Goal: Information Seeking & Learning: Understand process/instructions

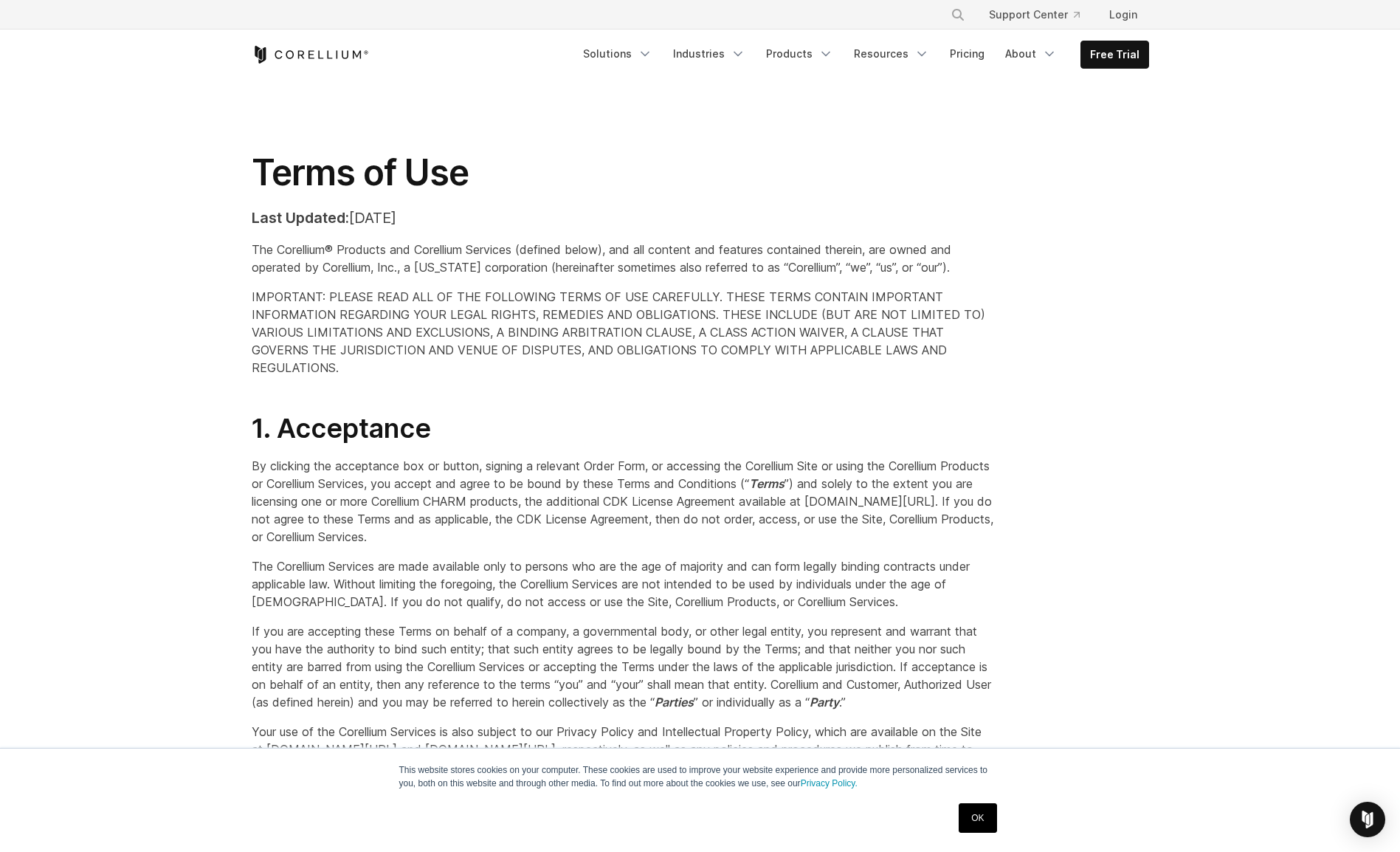
click at [973, 813] on link "OK" at bounding box center [977, 818] width 38 height 29
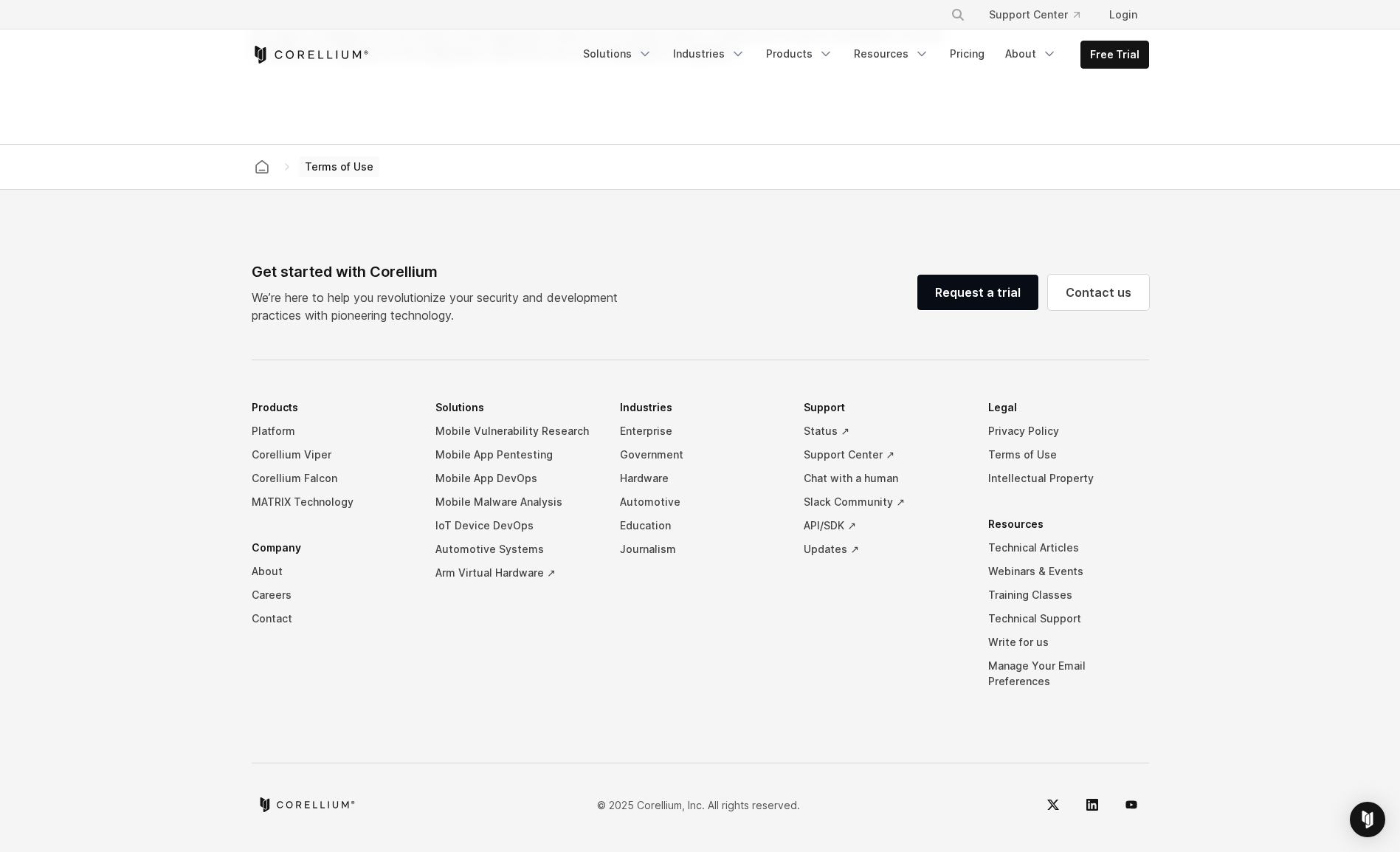
scroll to position [12018, 0]
click at [329, 177] on span "Terms of Use" at bounding box center [339, 167] width 80 height 21
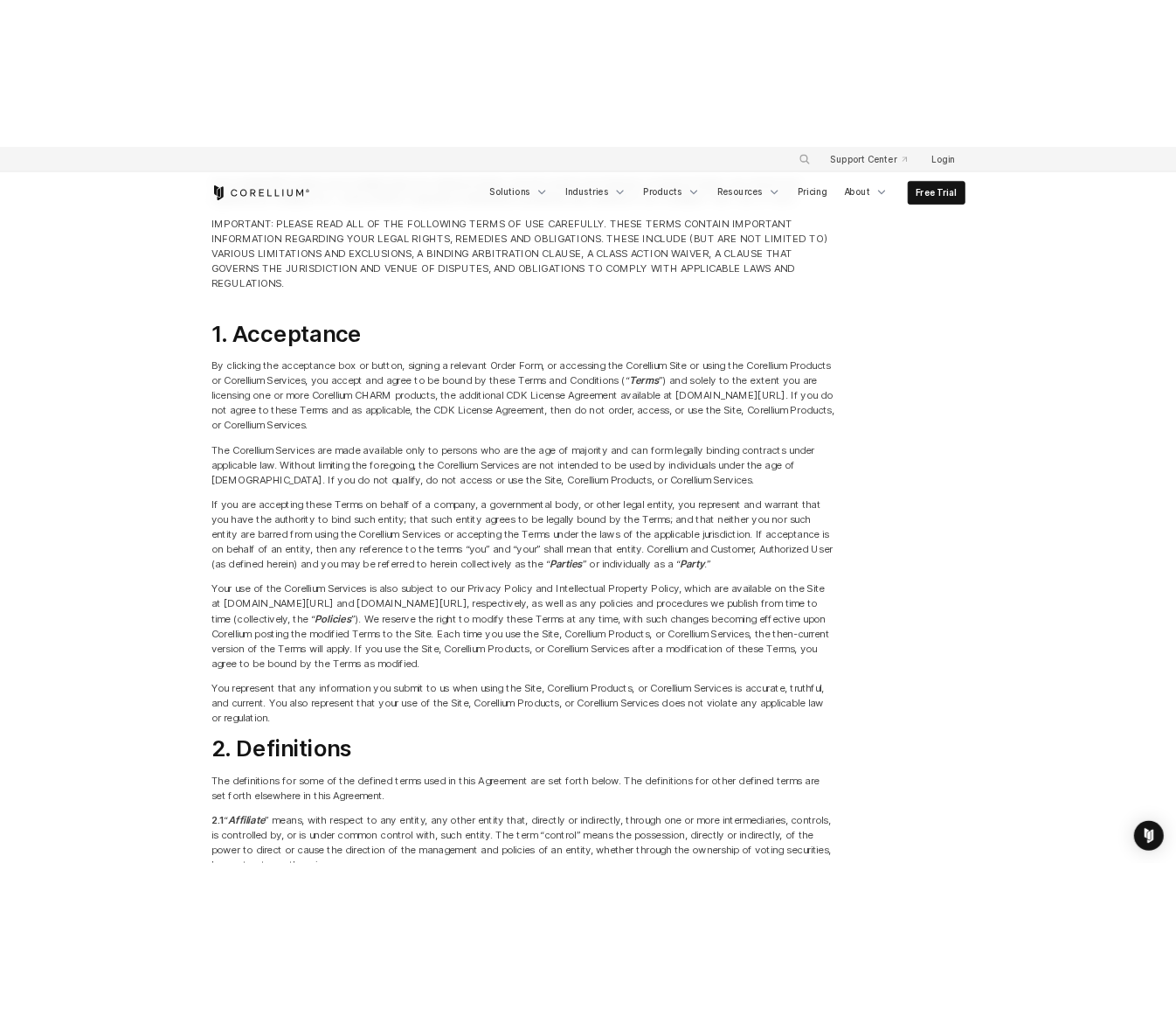
scroll to position [0, 0]
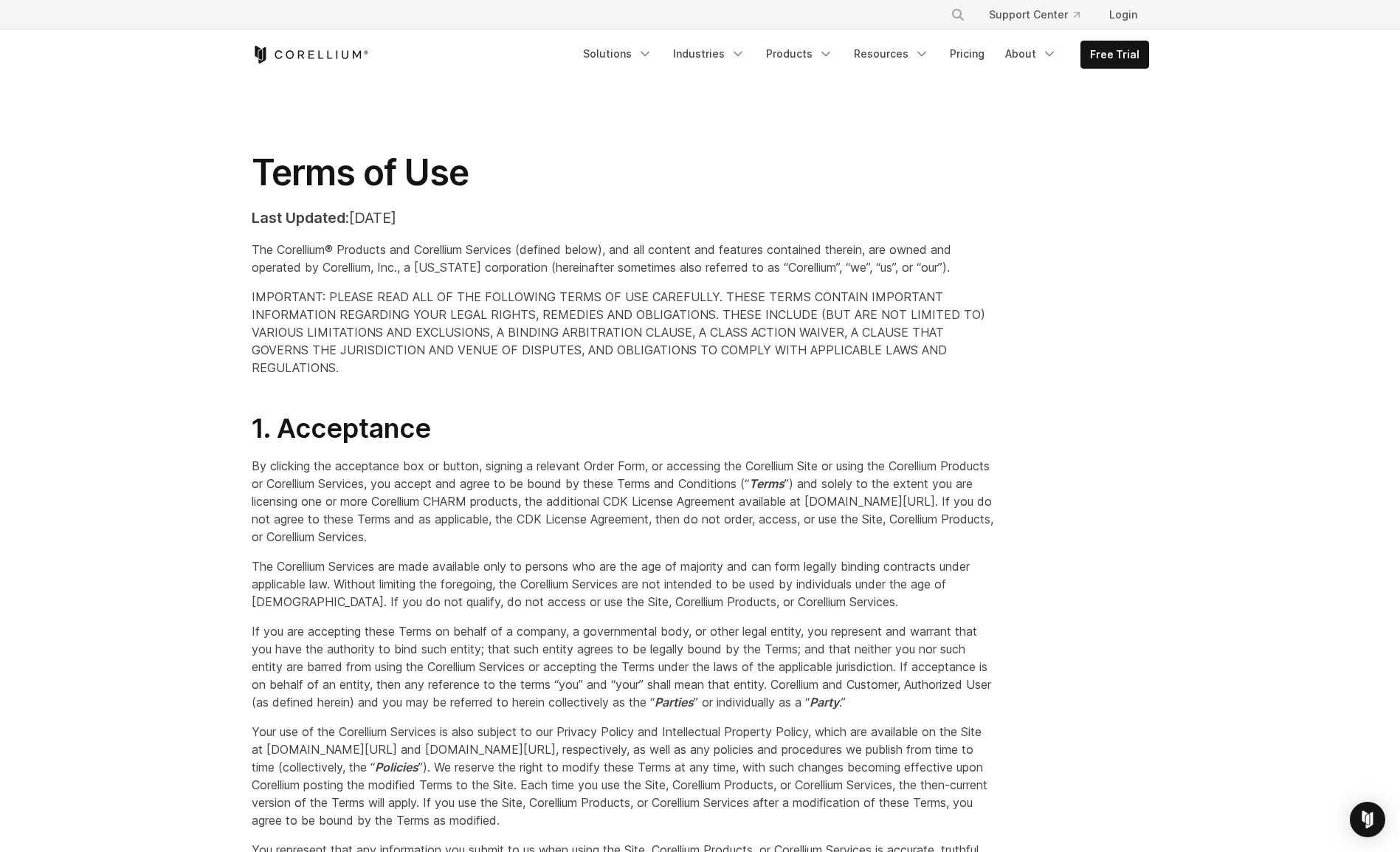
drag, startPoint x: 776, startPoint y: 346, endPoint x: 573, endPoint y: 314, distance: 205.5
click at [573, 314] on span "IMPORTANT: PLEASE READ ALL OF THE FOLLOWING TERMS OF USE CAREFULLY. THESE TERMS…" at bounding box center [619, 332] width 734 height 86
click at [718, 222] on p "Last Updated: [DATE]" at bounding box center [623, 218] width 743 height 22
click at [747, 121] on section "Terms of Use Last Updated: [DATE] The Corellium® Products and Corellium Service…" at bounding box center [700, 233] width 1400 height 308
